Goal: Find specific page/section: Find specific page/section

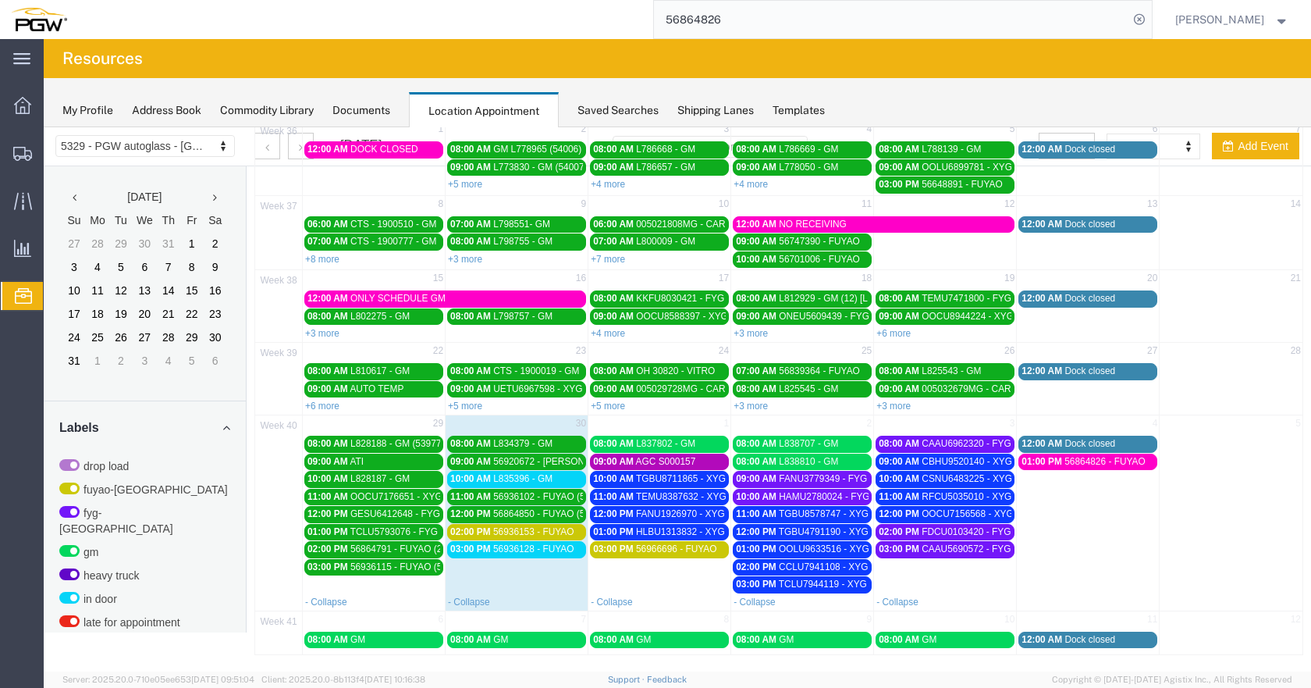
scroll to position [547, 0]
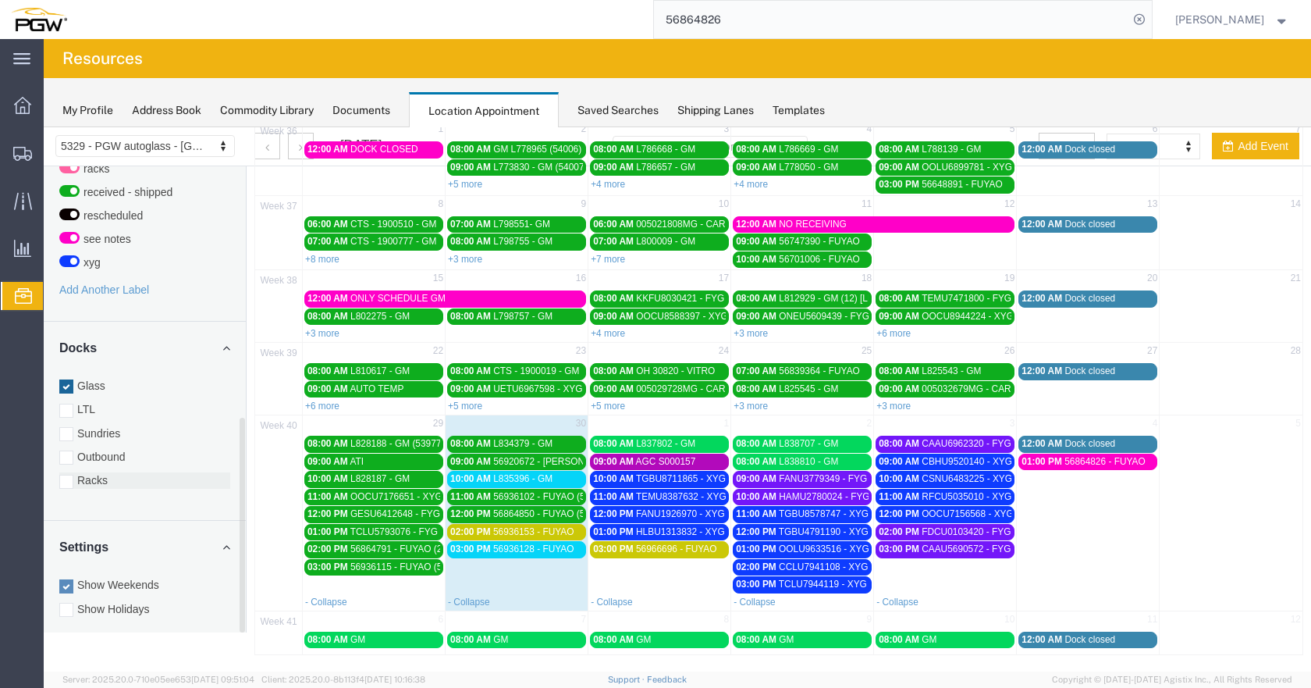
click at [66, 474] on div at bounding box center [66, 481] width 14 height 14
click at [44, 127] on input "Racks" at bounding box center [44, 127] width 0 height 0
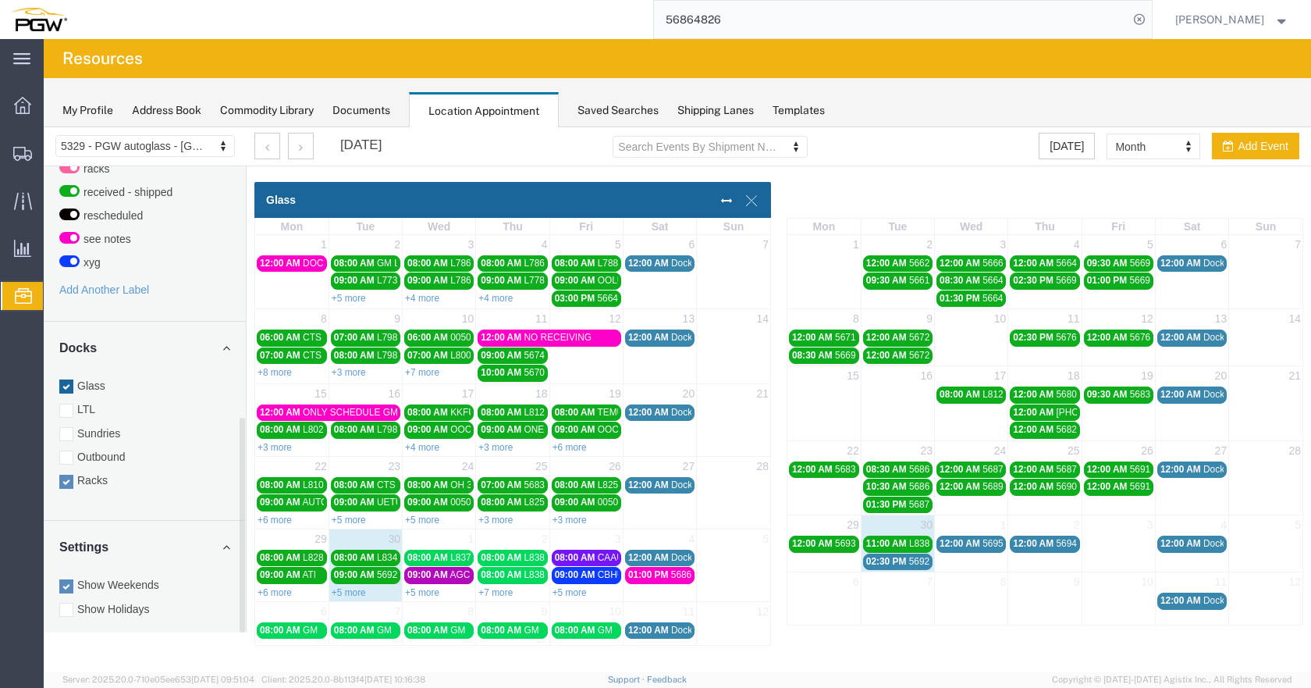
scroll to position [0, 0]
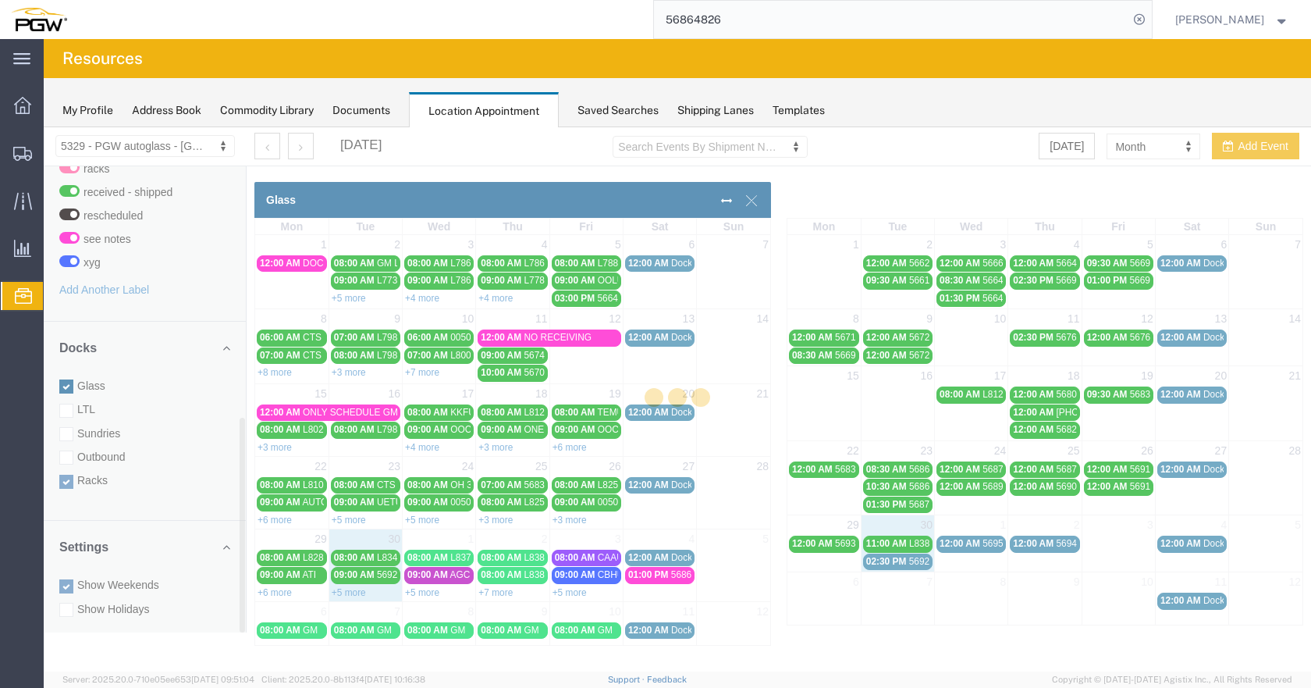
click at [68, 368] on div at bounding box center [677, 399] width 1267 height 544
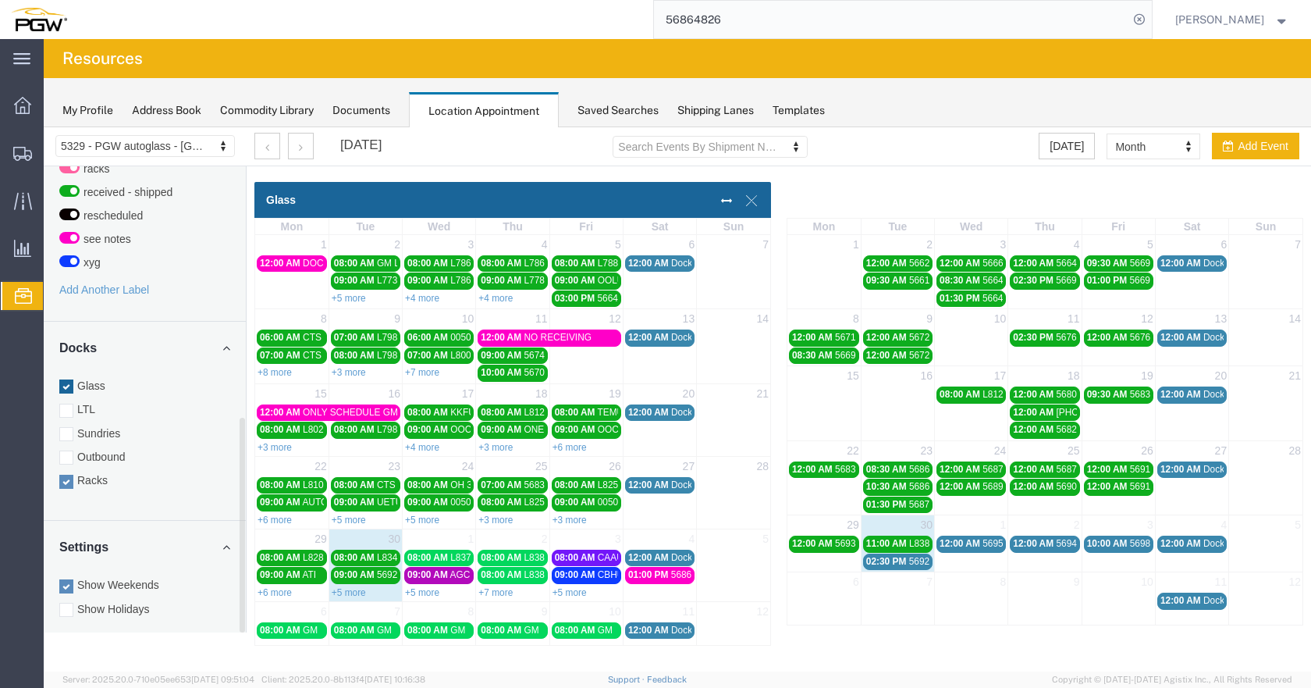
drag, startPoint x: 69, startPoint y: 373, endPoint x: 247, endPoint y: 591, distance: 281.2
click at [69, 379] on div at bounding box center [66, 386] width 14 height 14
click at [44, 127] on input "Glass" at bounding box center [44, 127] width 0 height 0
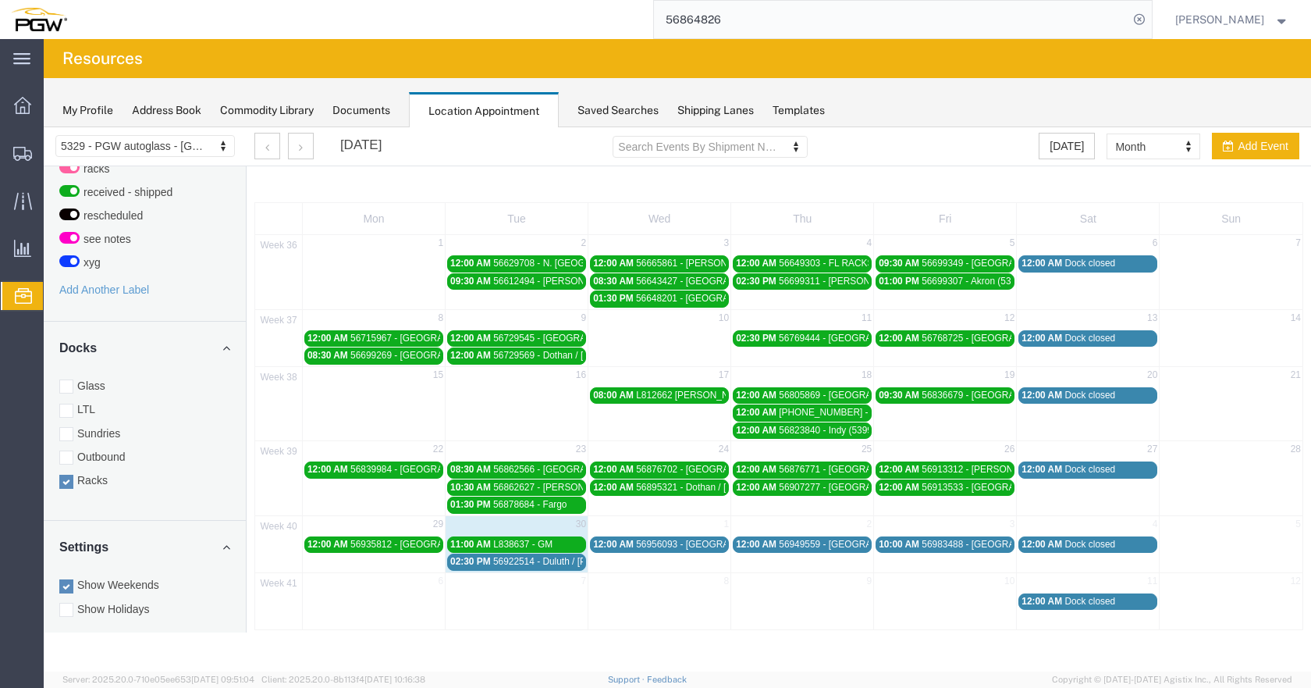
click at [558, 561] on span "56922514 - Duluth / [PERSON_NAME]" at bounding box center [573, 561] width 161 height 11
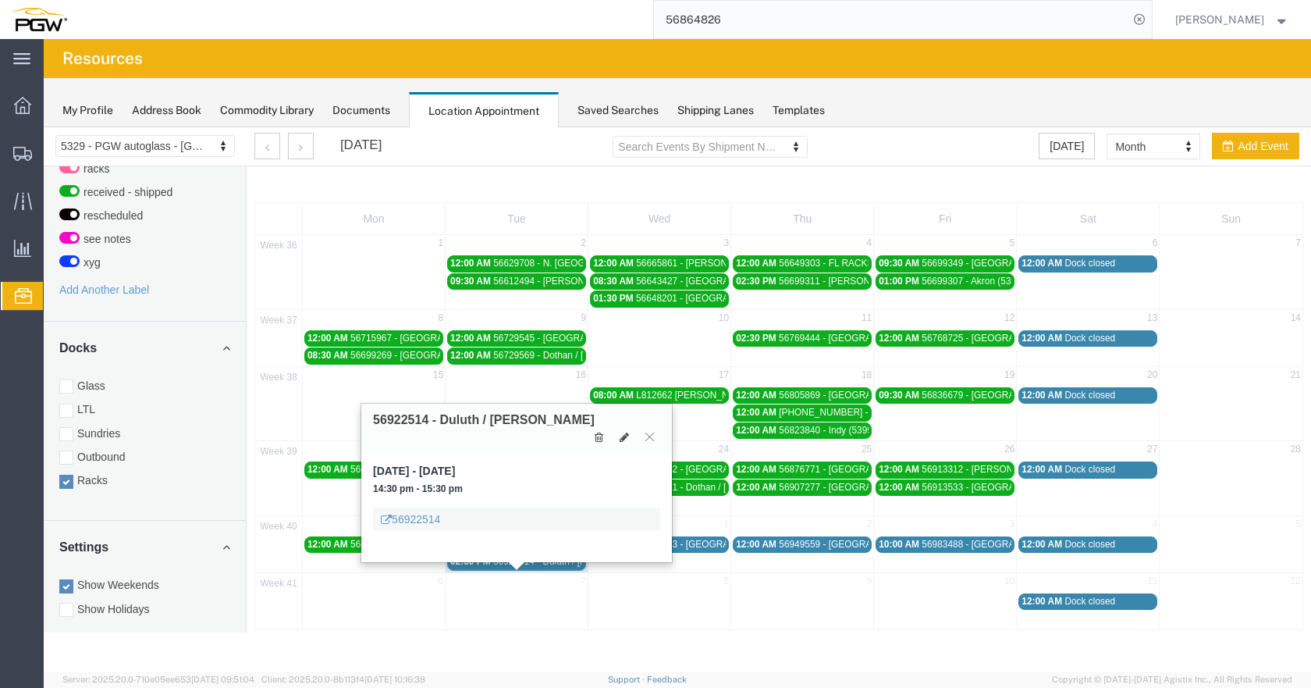
click at [539, 558] on span "56922514 - Duluth / [PERSON_NAME]" at bounding box center [573, 561] width 161 height 11
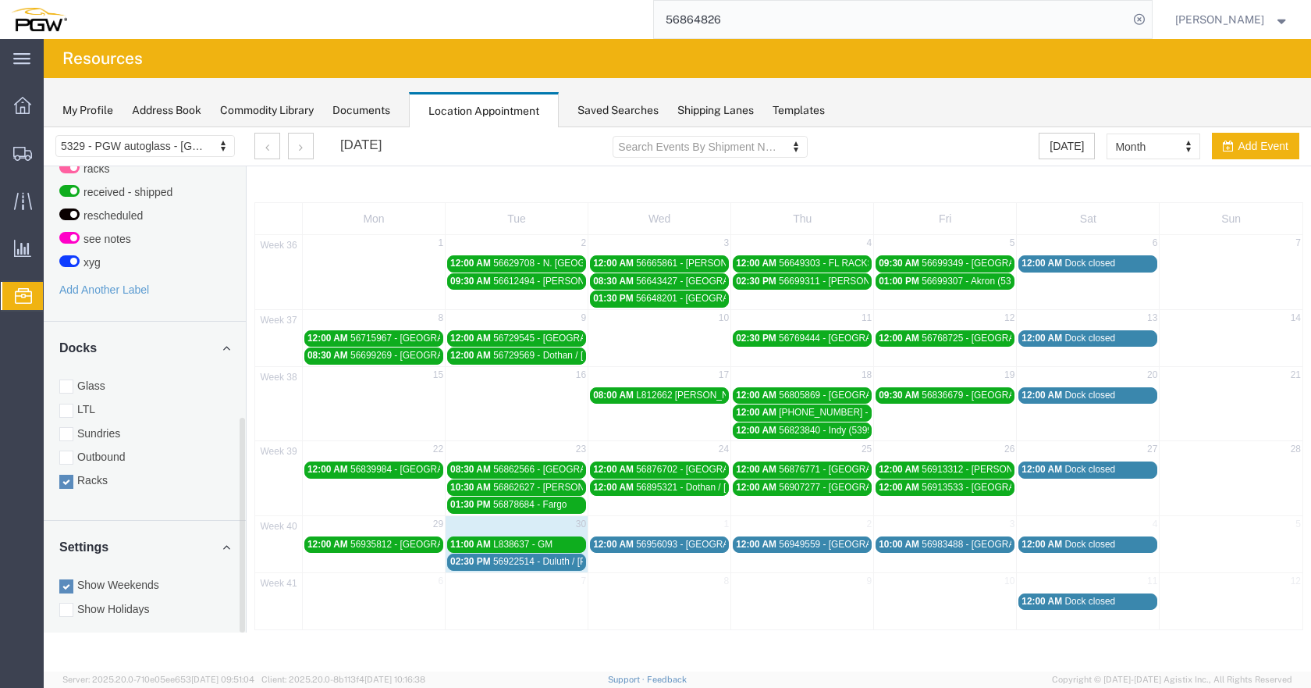
drag, startPoint x: 67, startPoint y: 368, endPoint x: 72, endPoint y: 466, distance: 98.4
click at [67, 379] on div at bounding box center [66, 386] width 14 height 14
click at [44, 127] on input "Glass" at bounding box center [44, 127] width 0 height 0
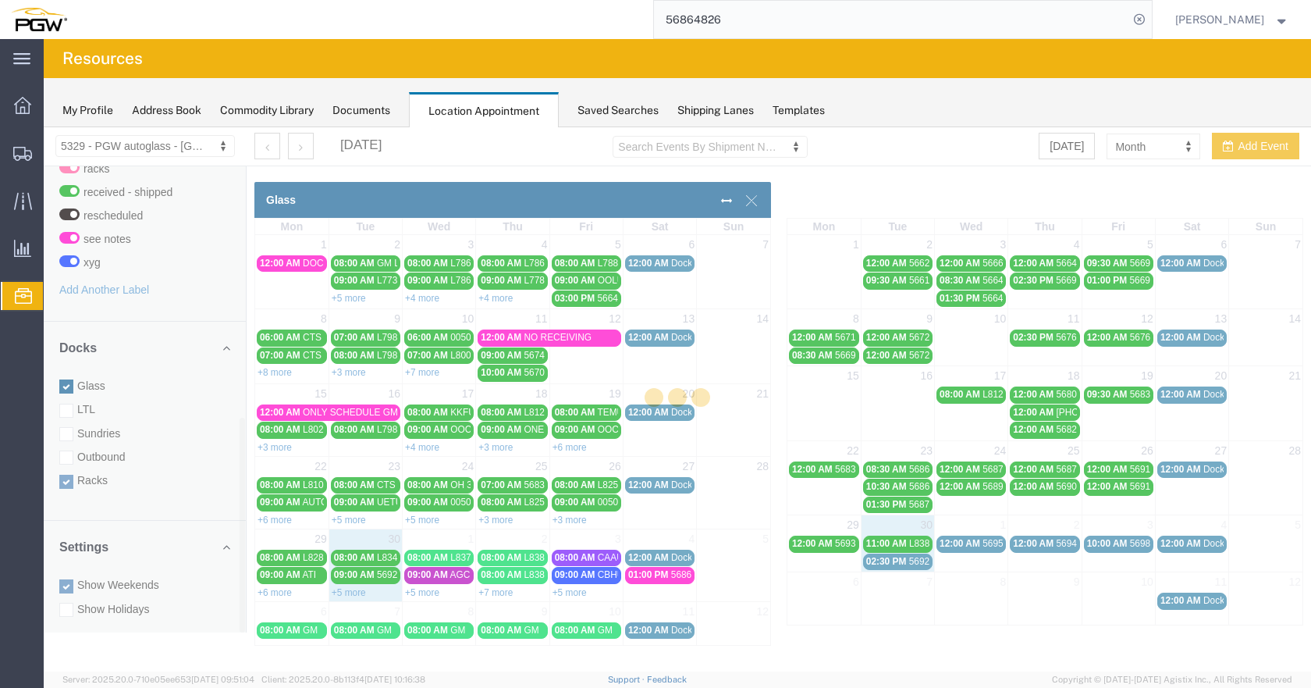
click at [66, 465] on div at bounding box center [677, 399] width 1267 height 544
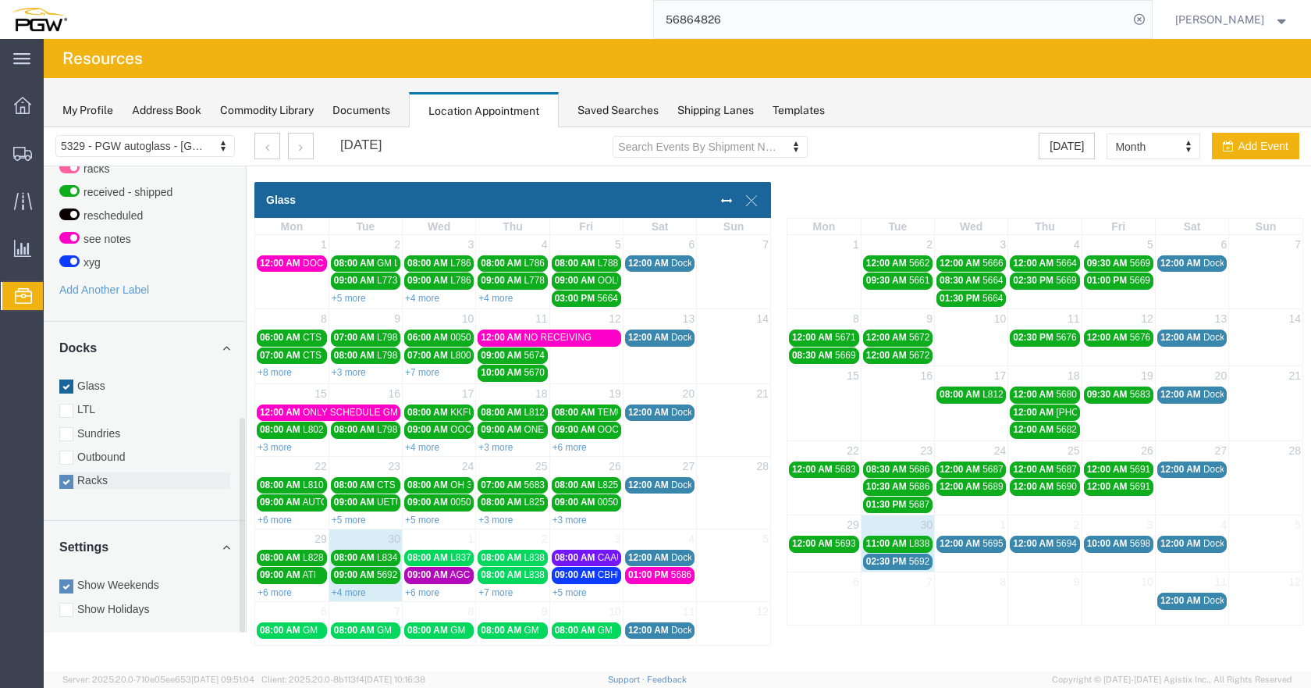
click at [69, 474] on div at bounding box center [66, 481] width 14 height 14
click at [44, 127] on input "Racks" at bounding box center [44, 127] width 0 height 0
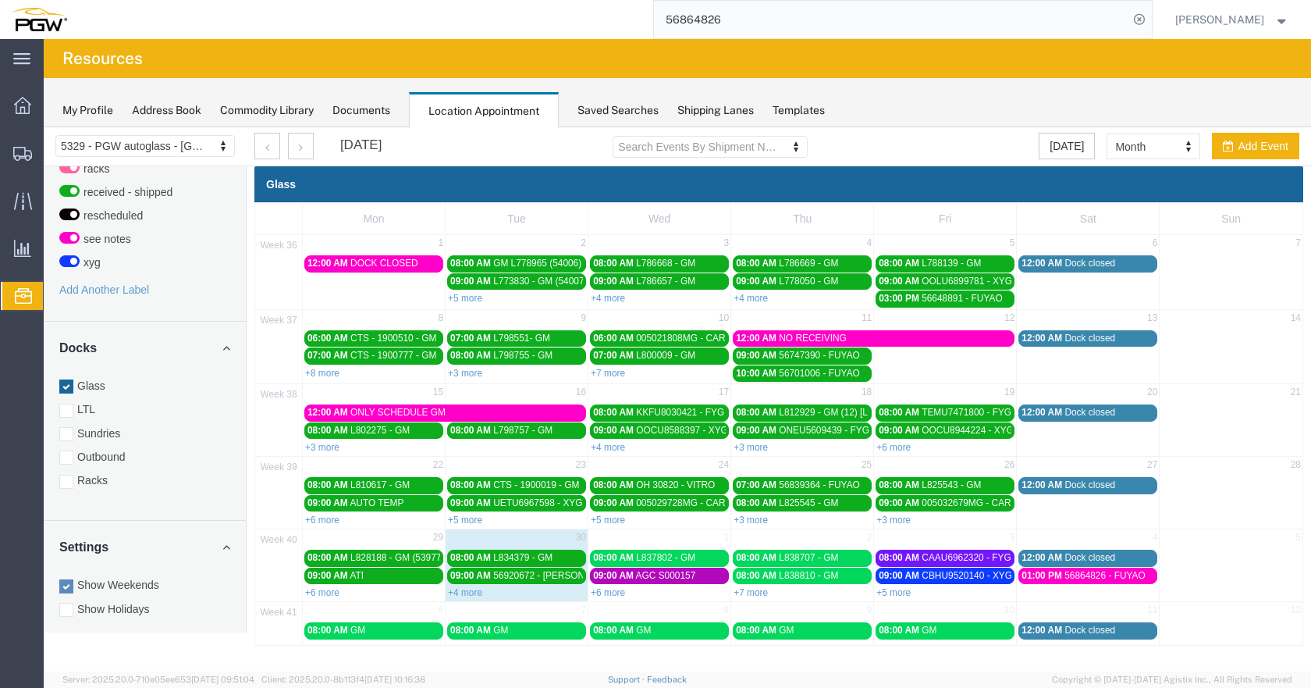
click at [750, 592] on link "+7 more" at bounding box center [751, 592] width 34 height 11
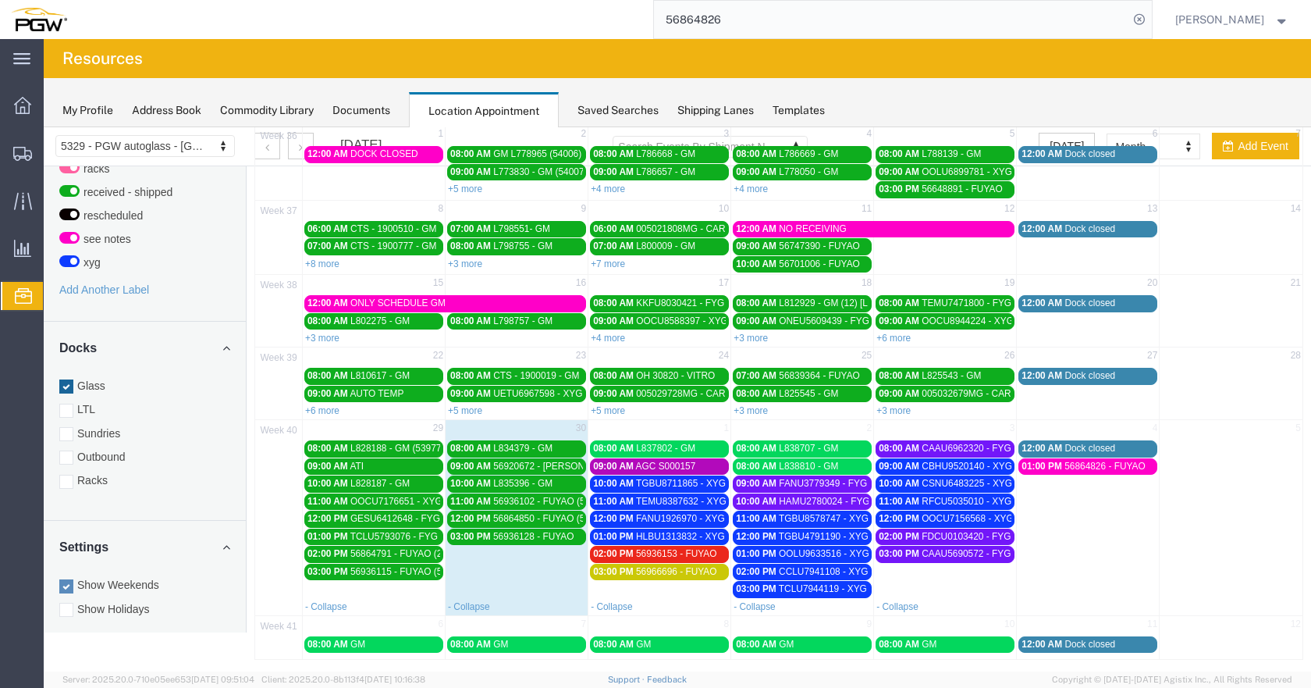
scroll to position [114, 0]
